Goal: Find contact information: Find contact information

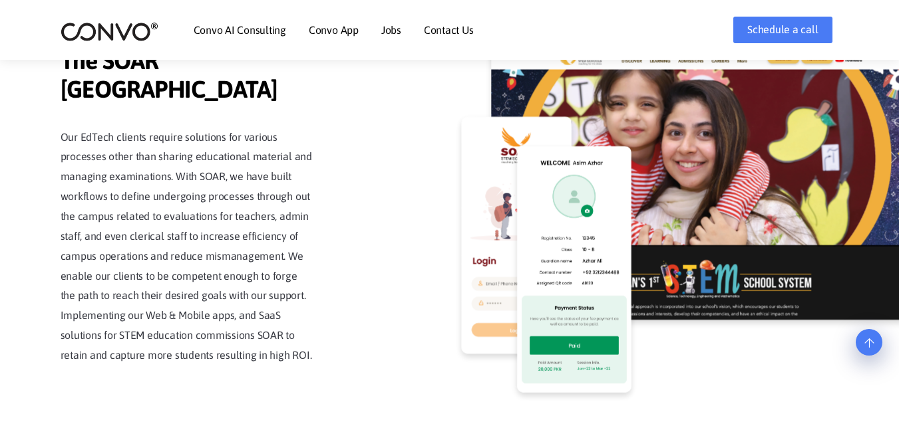
scroll to position [3042, 0]
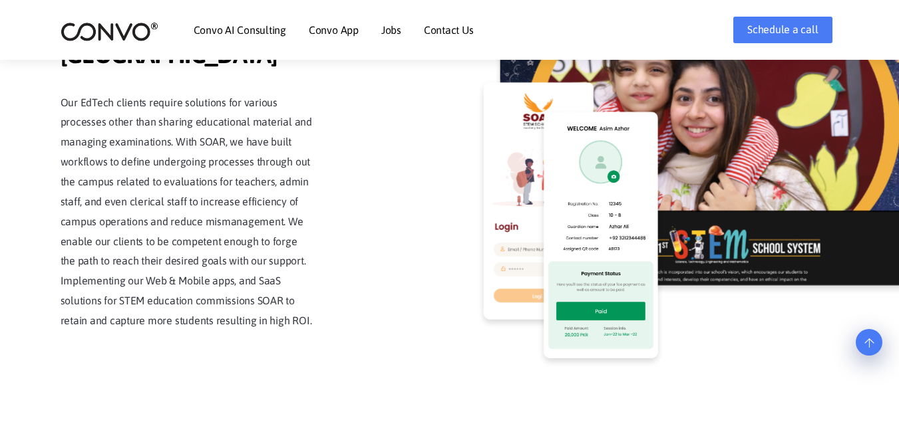
click at [428, 33] on link "Contact Us" at bounding box center [449, 30] width 50 height 11
click at [438, 29] on link "Contact Us" at bounding box center [449, 30] width 50 height 11
click at [446, 27] on link "Contact Us" at bounding box center [449, 30] width 50 height 11
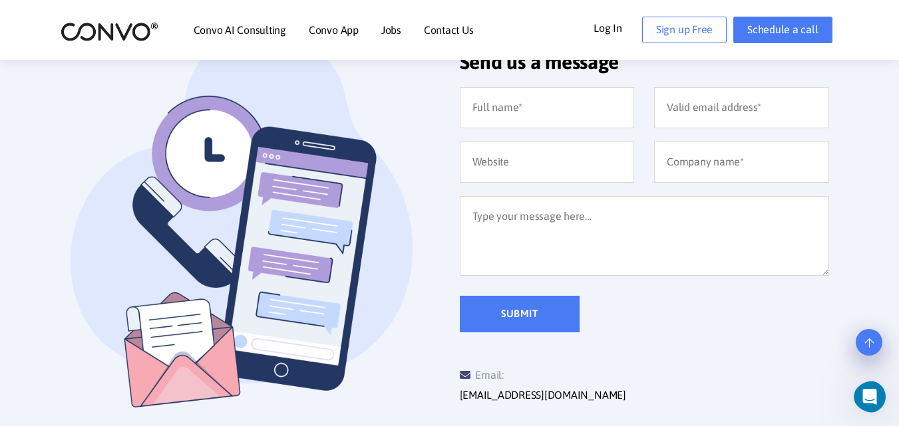
scroll to position [346, 0]
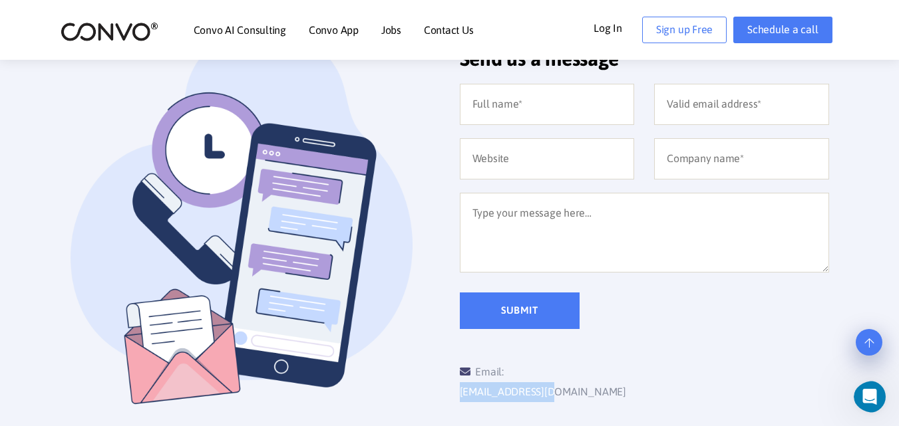
drag, startPoint x: 605, startPoint y: 372, endPoint x: 509, endPoint y: 381, distance: 96.2
click at [509, 381] on div "Email: [EMAIL_ADDRESS][DOMAIN_NAME]" at bounding box center [552, 383] width 185 height 40
copy link "[EMAIL_ADDRESS][DOMAIN_NAME]"
